Goal: Task Accomplishment & Management: Complete application form

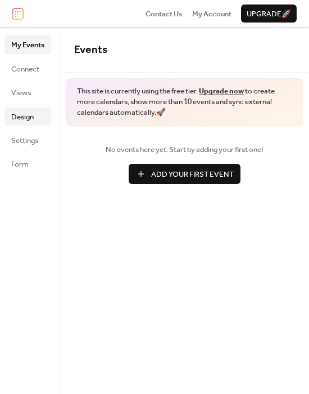
click at [26, 122] on span "Design" at bounding box center [22, 116] width 23 height 11
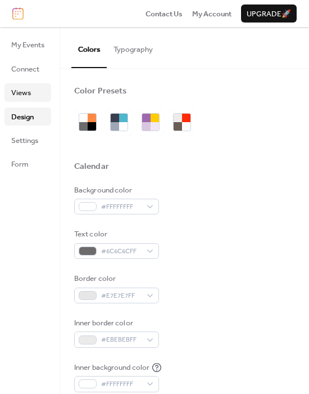
click at [22, 98] on span "Views" at bounding box center [21, 92] width 20 height 11
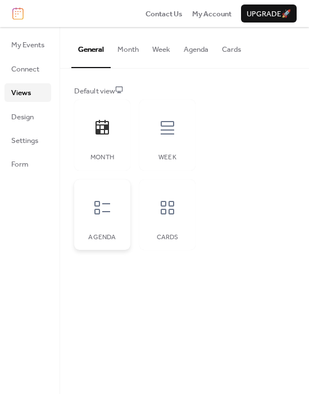
click at [114, 210] on div at bounding box center [103, 208] width 34 height 34
click at [172, 136] on icon at bounding box center [168, 128] width 18 height 18
click at [157, 53] on button "Week" at bounding box center [162, 46] width 32 height 39
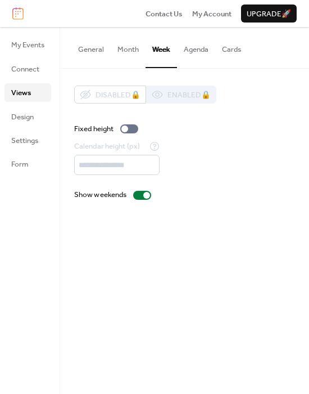
click at [84, 59] on button "General" at bounding box center [90, 46] width 39 height 39
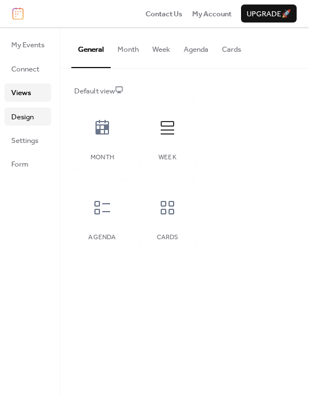
click at [28, 119] on span "Design" at bounding box center [22, 116] width 23 height 11
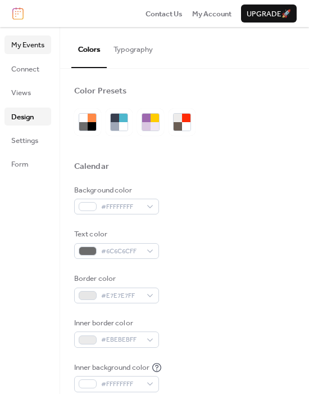
click at [32, 48] on span "My Events" at bounding box center [27, 44] width 33 height 11
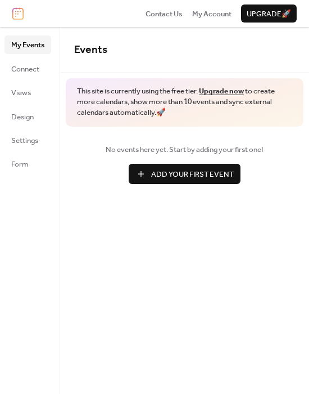
click at [154, 178] on span "Add Your First Event" at bounding box center [192, 174] width 83 height 11
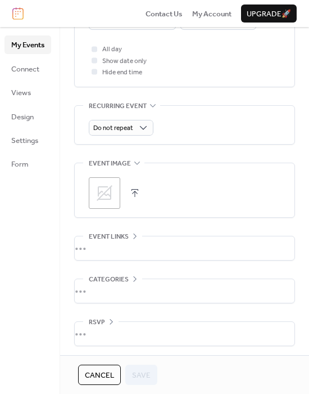
scroll to position [182, 0]
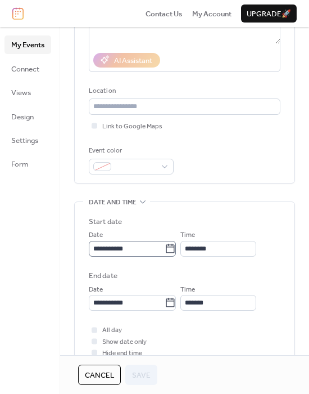
click at [172, 253] on label "**********" at bounding box center [132, 249] width 87 height 16
click at [165, 253] on input "**********" at bounding box center [127, 249] width 76 height 16
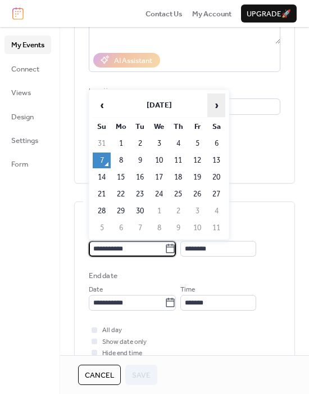
click at [213, 101] on span "›" at bounding box center [216, 105] width 17 height 23
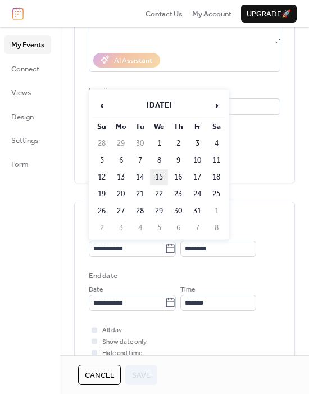
click at [158, 175] on td "15" at bounding box center [159, 177] width 18 height 16
type input "**********"
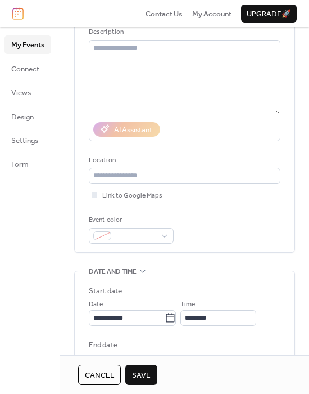
scroll to position [0, 0]
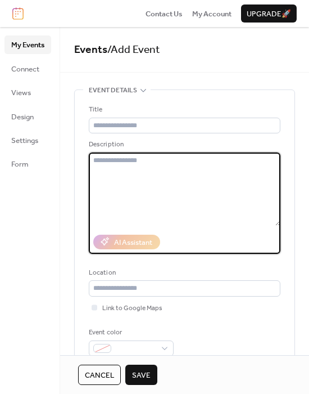
click at [131, 153] on textarea at bounding box center [185, 188] width 192 height 73
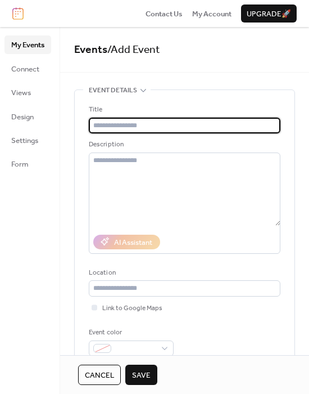
click at [124, 128] on input "text" at bounding box center [185, 126] width 192 height 16
type input "****"
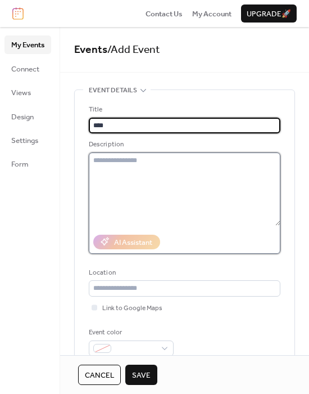
click at [135, 174] on textarea at bounding box center [185, 188] width 192 height 73
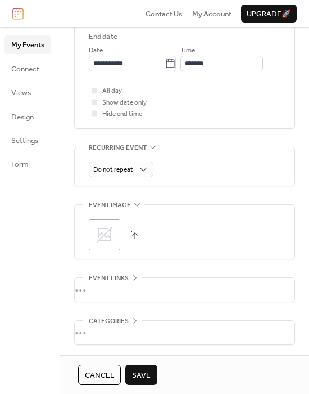
scroll to position [463, 0]
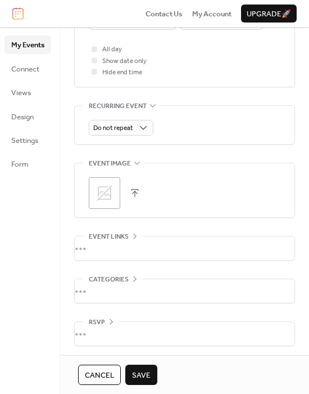
click at [135, 373] on span "Save" at bounding box center [141, 375] width 19 height 11
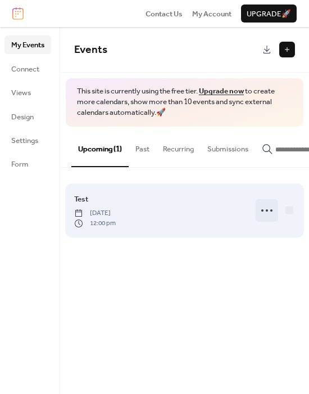
click at [268, 213] on icon at bounding box center [267, 210] width 18 height 18
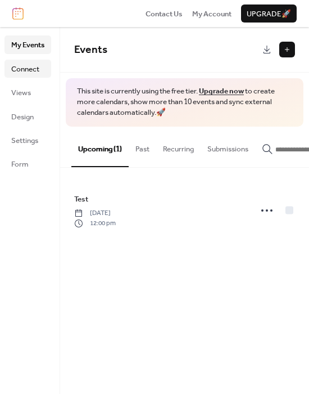
click at [30, 64] on span "Connect" at bounding box center [25, 69] width 28 height 11
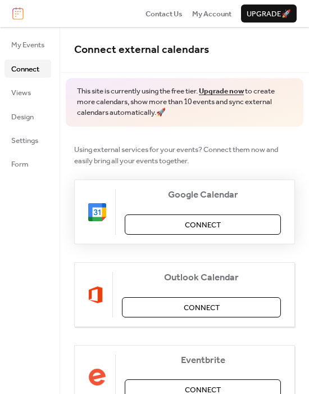
click at [152, 222] on button "Connect" at bounding box center [203, 224] width 156 height 20
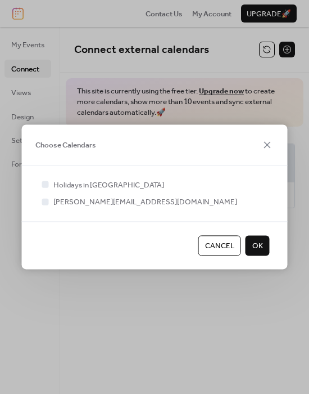
click at [254, 249] on span "OK" at bounding box center [258, 245] width 11 height 11
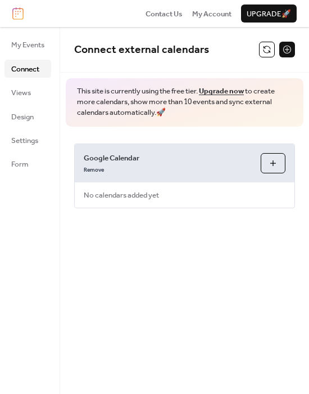
click at [270, 160] on button "Choose Calendars" at bounding box center [273, 163] width 25 height 20
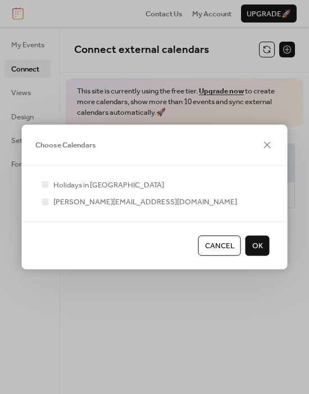
click at [260, 142] on div "Choose Calendars" at bounding box center [155, 144] width 266 height 41
click at [263, 147] on icon at bounding box center [268, 145] width 14 height 14
